Goal: Use online tool/utility: Utilize a website feature to perform a specific function

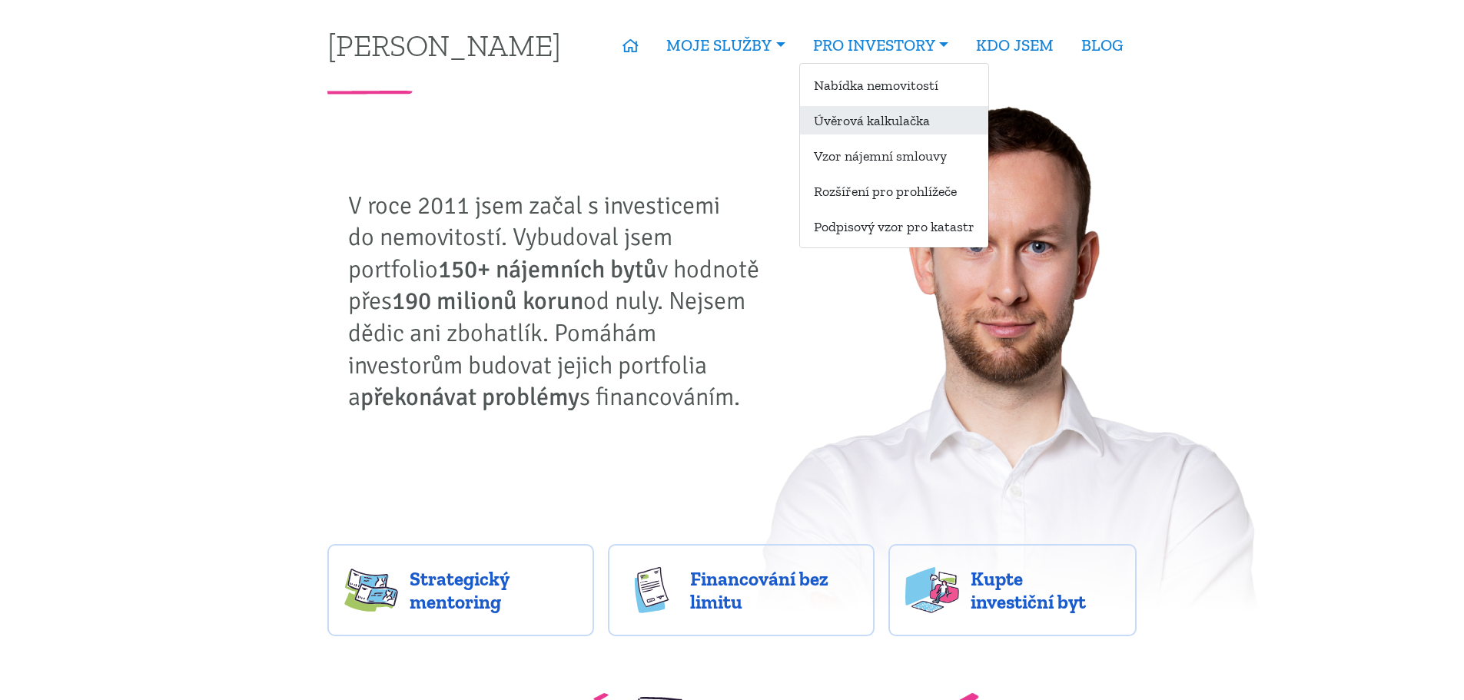
click at [897, 114] on link "Úvěrová kalkulačka" at bounding box center [894, 120] width 188 height 28
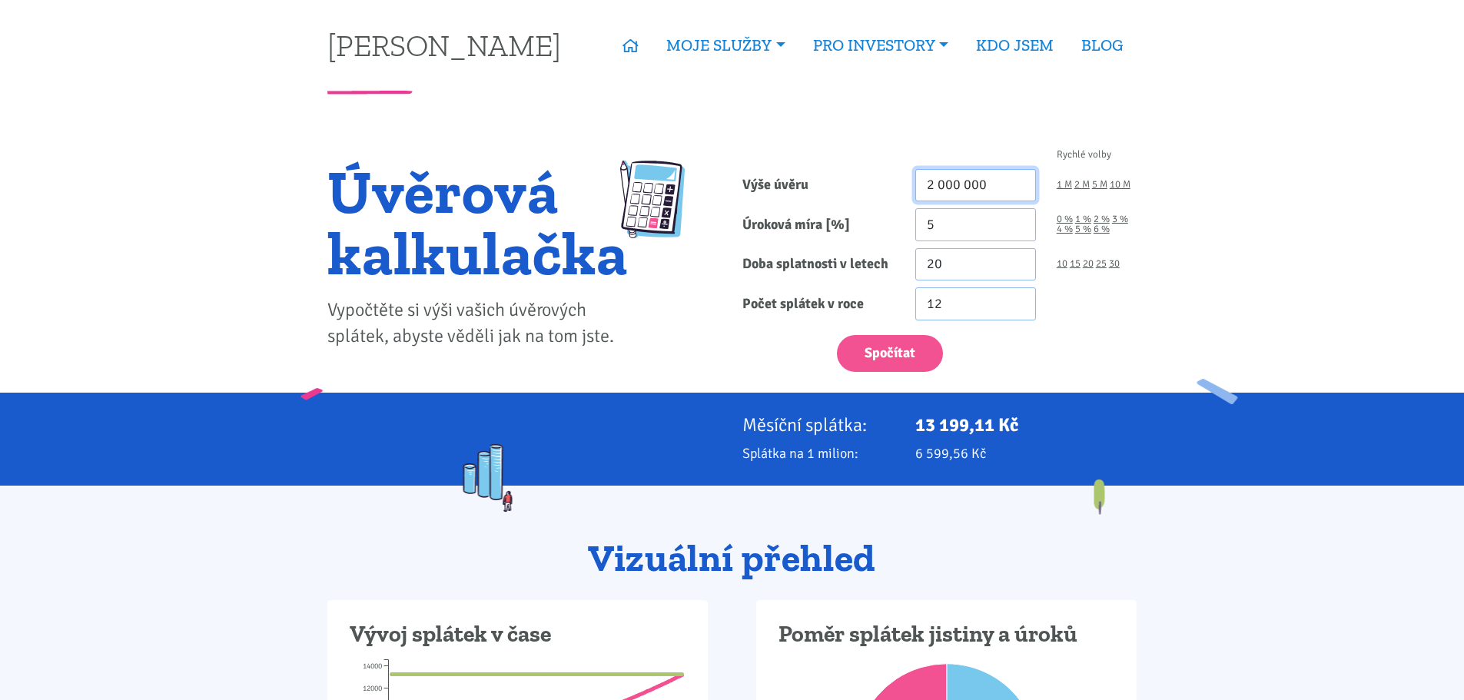
drag, startPoint x: 1005, startPoint y: 191, endPoint x: 811, endPoint y: 194, distance: 193.6
click at [811, 194] on div "Výše úvěru 2 000 000 1 M 2 M 5 M 10 M" at bounding box center [939, 185] width 415 height 33
type input "2 200 000"
drag, startPoint x: 985, startPoint y: 261, endPoint x: 767, endPoint y: 246, distance: 218.0
click at [767, 246] on form "Rychlé volby Výše úvěru 2 200 000 1 M 2 M 5 M 10 M Úroková míra [%] 5 0 % 1 % 20" at bounding box center [939, 261] width 394 height 222
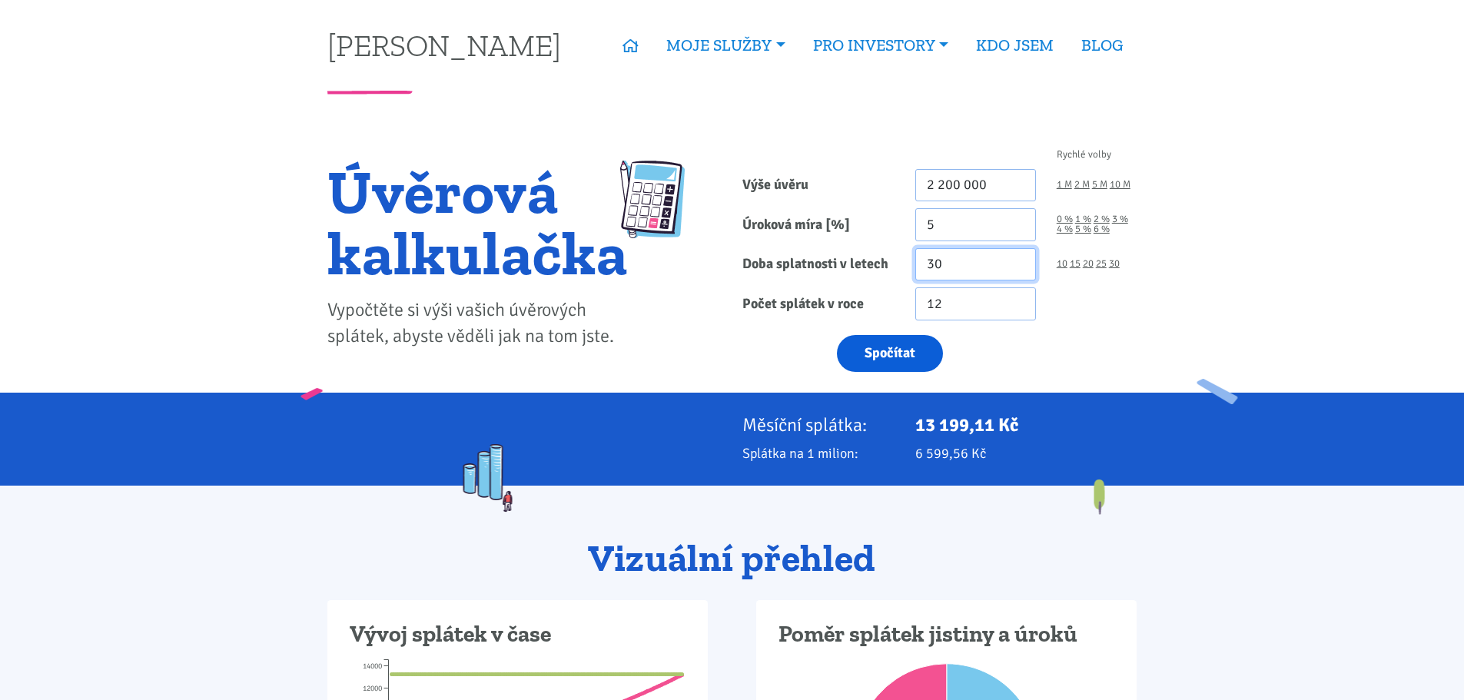
type input "30"
click at [916, 351] on button "Spočítat" at bounding box center [890, 354] width 106 height 38
type input "2200000"
click at [1090, 263] on link "20" at bounding box center [1087, 264] width 11 height 10
type input "20"
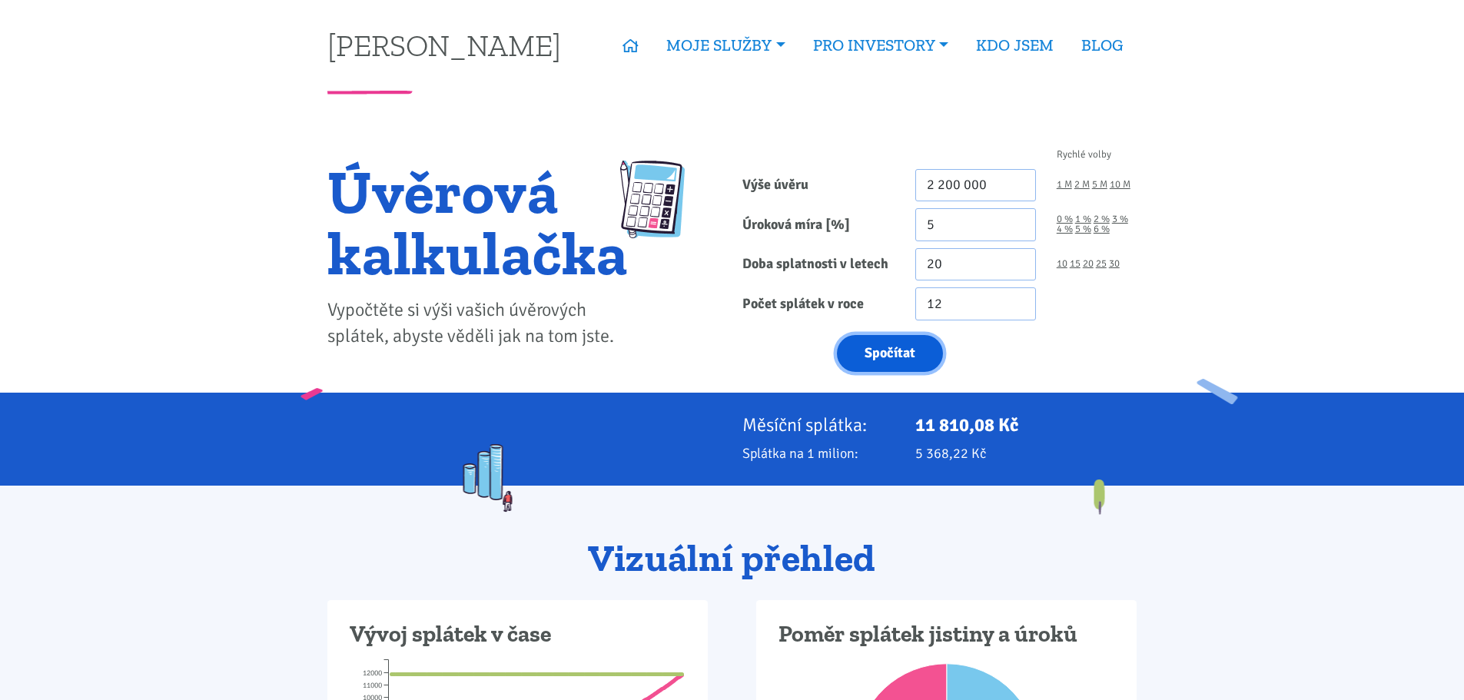
click at [899, 350] on button "Spočítat" at bounding box center [890, 354] width 106 height 38
type input "2200000"
drag, startPoint x: 1000, startPoint y: 184, endPoint x: 811, endPoint y: 194, distance: 190.1
click at [811, 194] on div "Výše úvěru 2 200 000 1 M 2 M 5 M 10 M" at bounding box center [939, 185] width 415 height 33
type input "1 350 000"
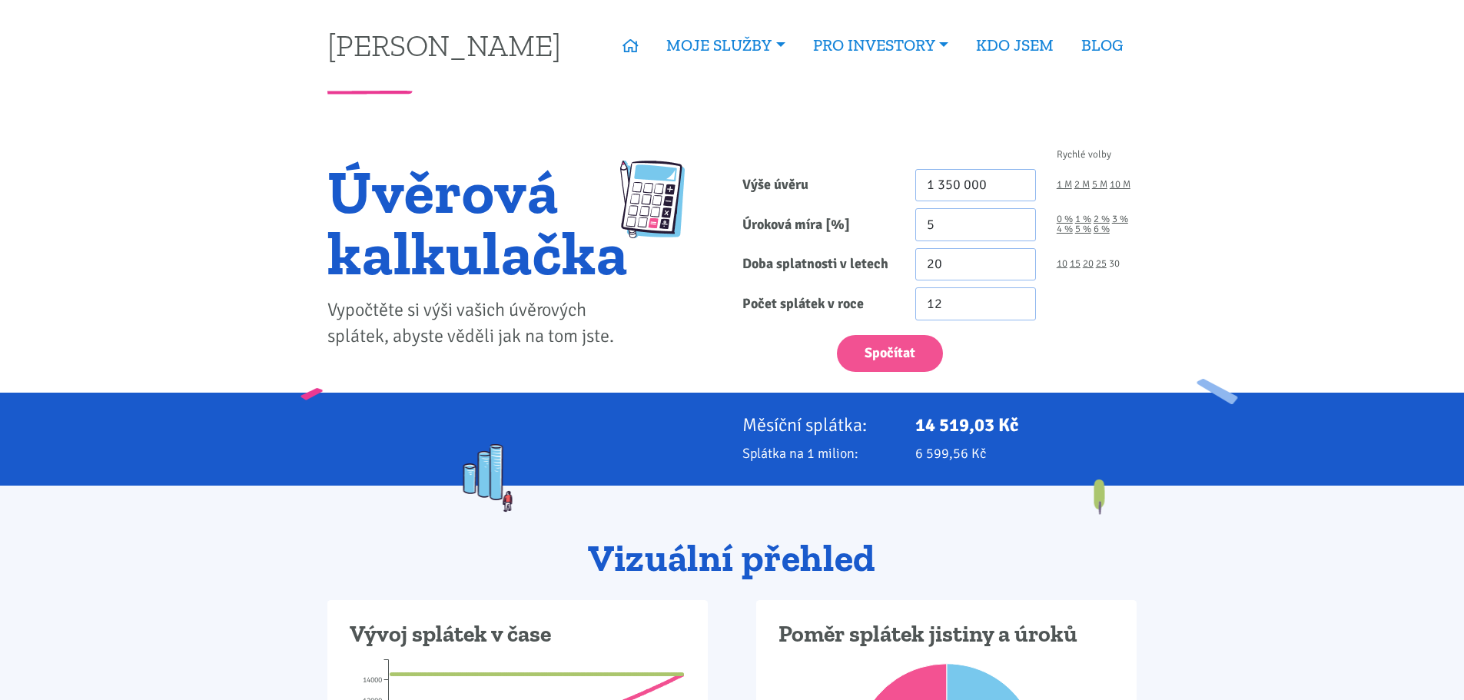
click at [1112, 263] on link "30" at bounding box center [1114, 264] width 11 height 10
type input "30"
click at [903, 353] on button "Spočítat" at bounding box center [890, 354] width 106 height 38
type input "1350000"
drag, startPoint x: 988, startPoint y: 181, endPoint x: 865, endPoint y: 166, distance: 123.8
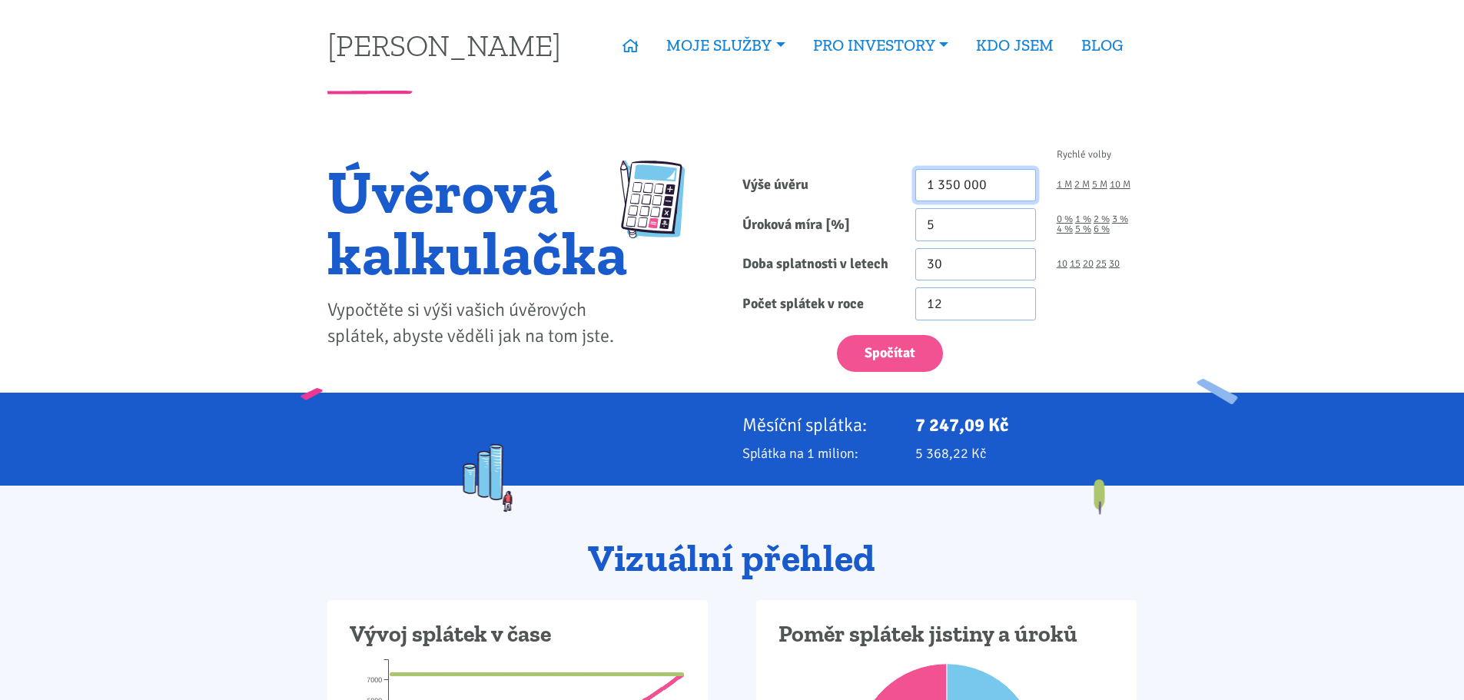
click at [865, 166] on form "Rychlé volby Výše úvěru 1 350 000 1 M 2 M 5 M 10 M Úroková míra [%] 5 0 % 1 % 30" at bounding box center [939, 261] width 394 height 222
drag, startPoint x: 1002, startPoint y: 181, endPoint x: 788, endPoint y: 209, distance: 215.5
click at [788, 209] on form "Rychlé volby Výše úvěru 1 350 000 1 M 2 M 5 M 10 M Úroková míra [%] 5 0 % 1 % 30" at bounding box center [939, 261] width 394 height 222
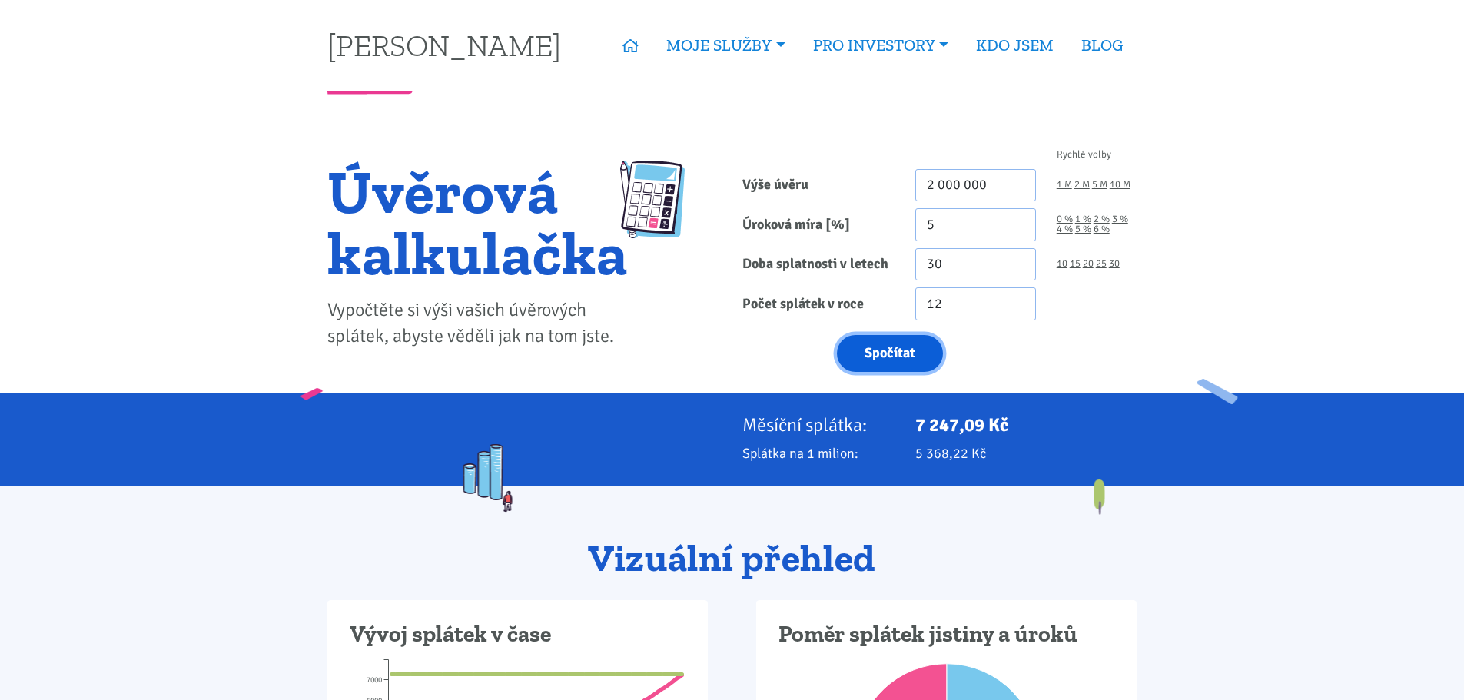
click at [903, 339] on button "Spočítat" at bounding box center [890, 354] width 106 height 38
type input "2000000"
drag, startPoint x: 1004, startPoint y: 270, endPoint x: 827, endPoint y: 277, distance: 177.6
click at [827, 277] on div "Doba splatnosti v letech 30 10 15 20 25 30" at bounding box center [939, 264] width 415 height 33
type input "3"
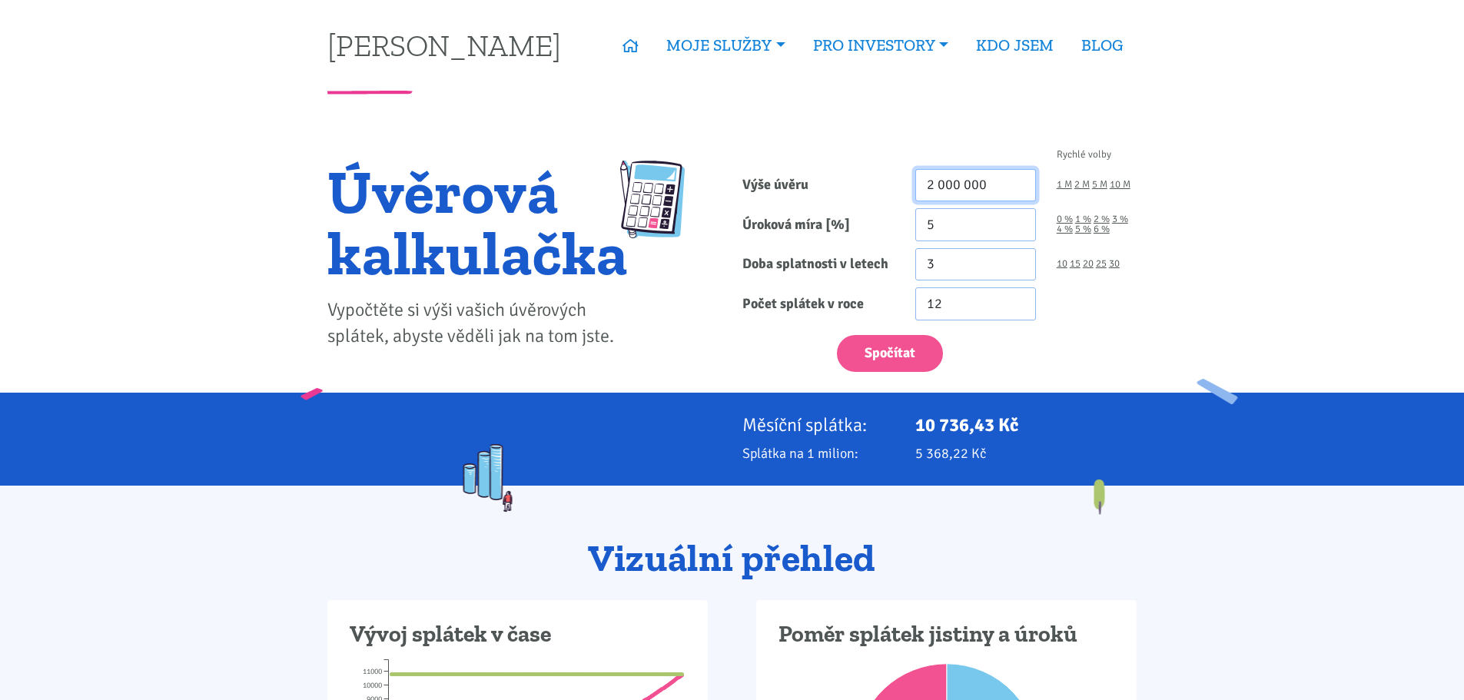
click at [946, 180] on input "2 000 000" at bounding box center [975, 185] width 121 height 33
type input "2 200 000"
drag, startPoint x: 960, startPoint y: 219, endPoint x: 796, endPoint y: 212, distance: 164.6
click at [796, 212] on div "Úroková míra [%] 5 0 % 1 % 2 % 3 % 4 % 5 % 6 %" at bounding box center [939, 224] width 415 height 33
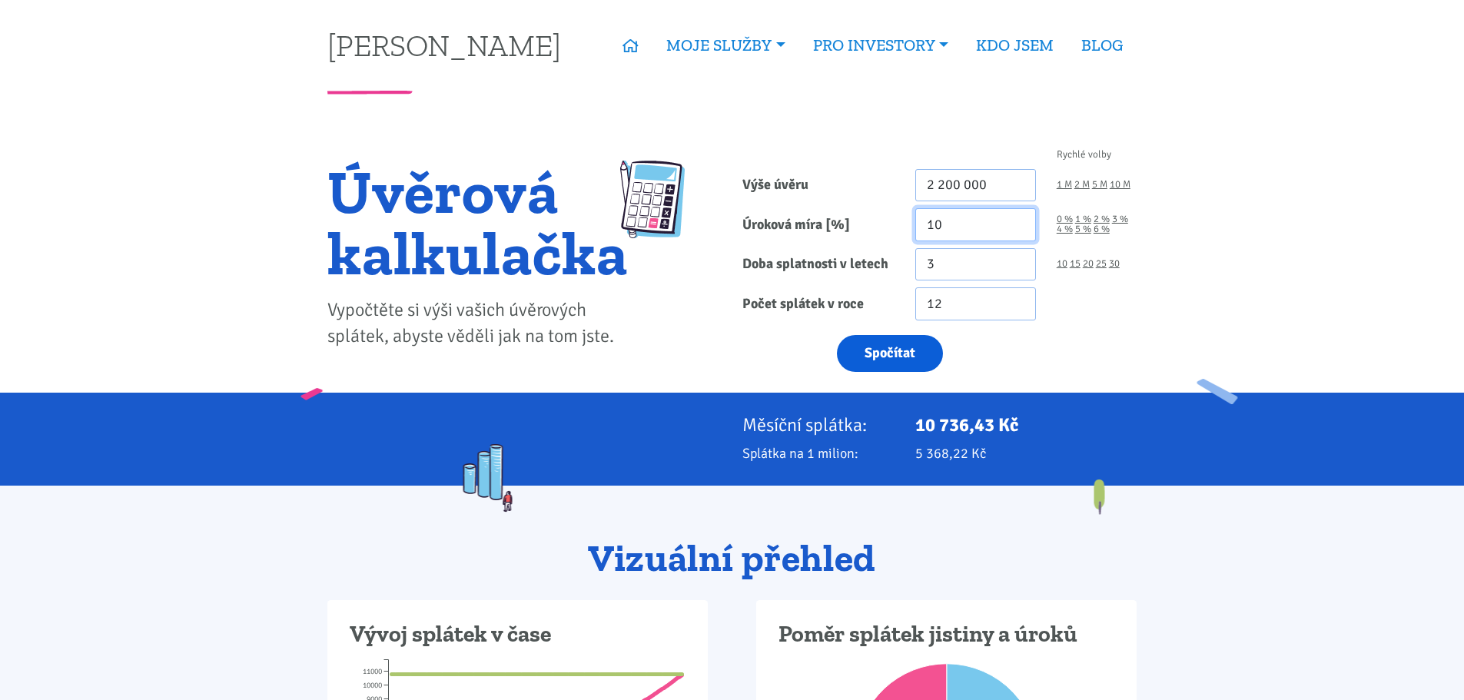
type input "10"
click at [909, 354] on button "Spočítat" at bounding box center [890, 354] width 106 height 38
type input "2200000"
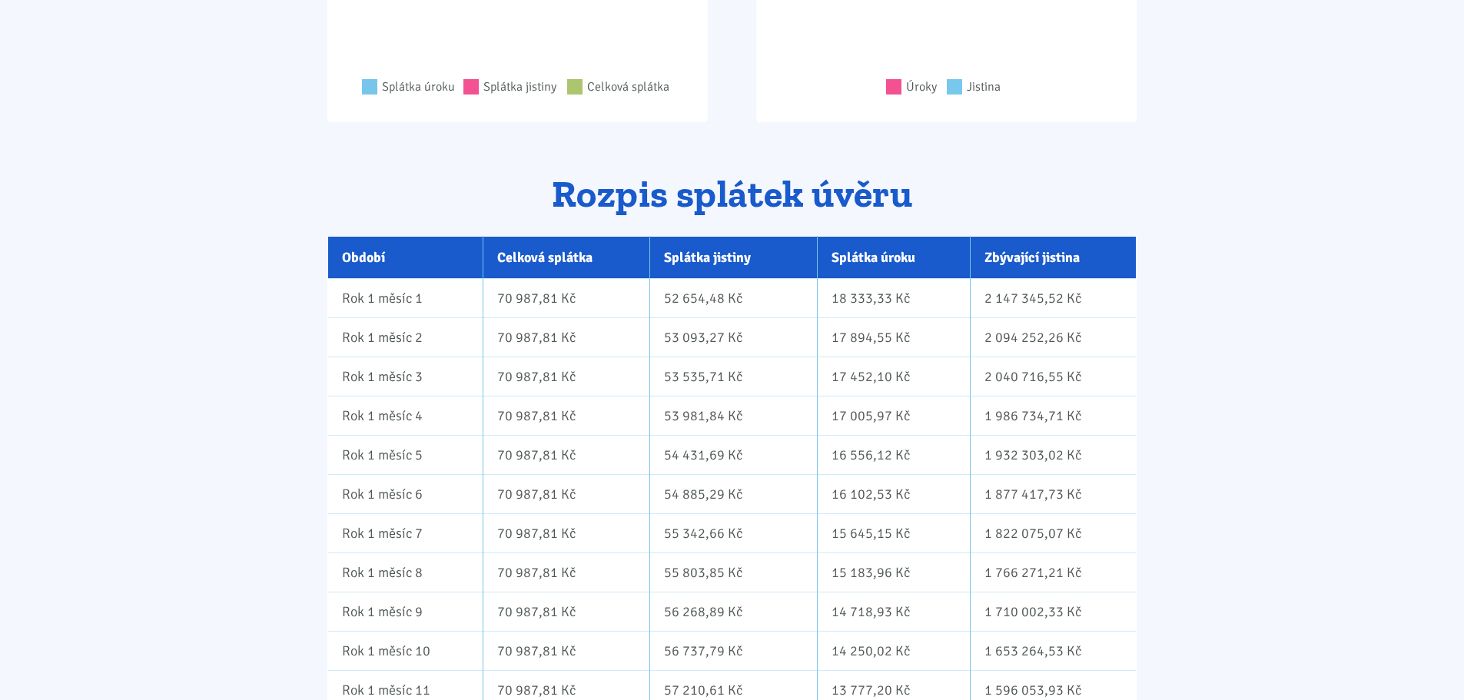
scroll to position [798, 0]
